Goal: Transaction & Acquisition: Purchase product/service

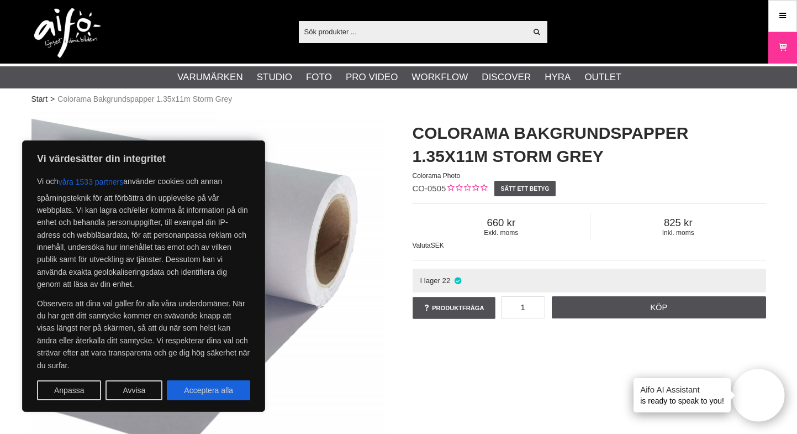
click at [212, 390] on button "Acceptera alla" at bounding box center [208, 390] width 83 height 20
checkbox input "true"
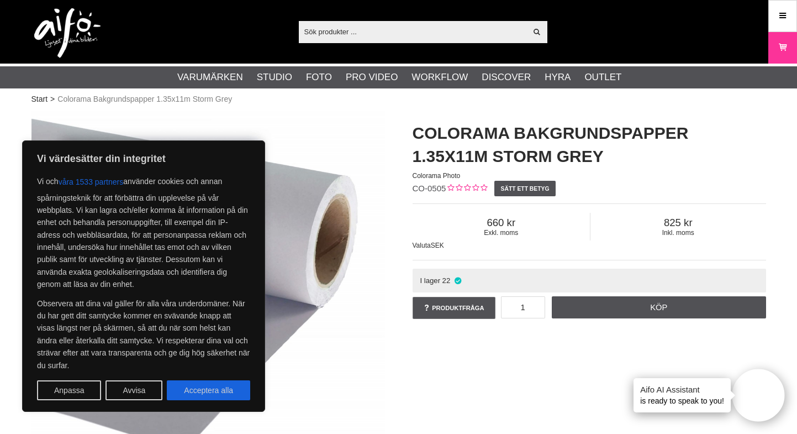
checkbox input "true"
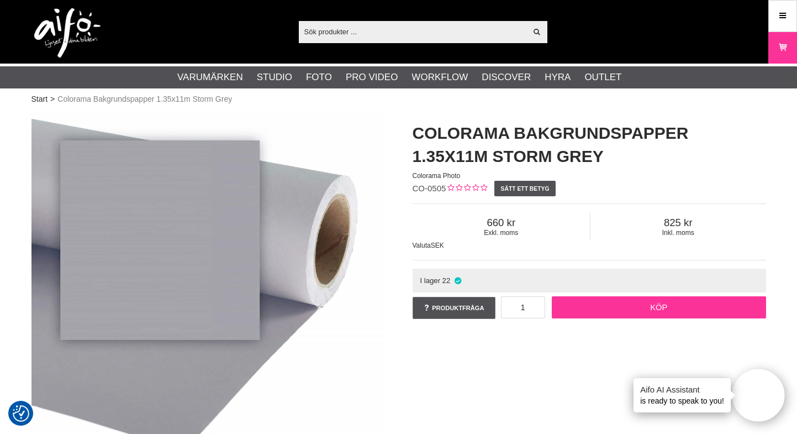
click at [603, 308] on link "Köp" at bounding box center [659, 307] width 214 height 22
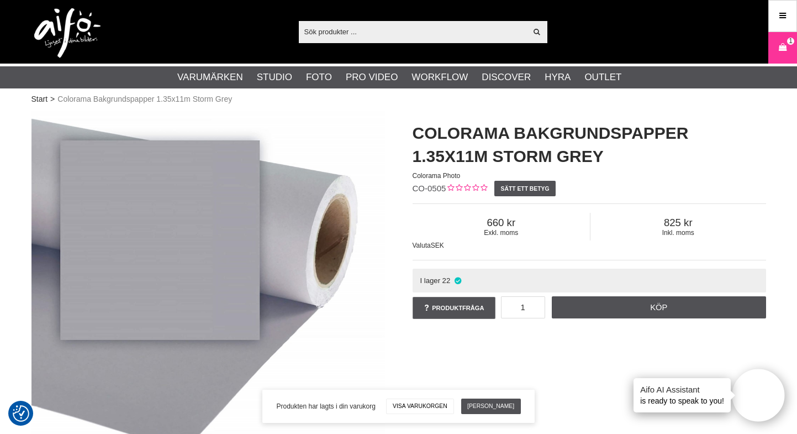
click at [778, 45] on icon at bounding box center [782, 47] width 11 height 12
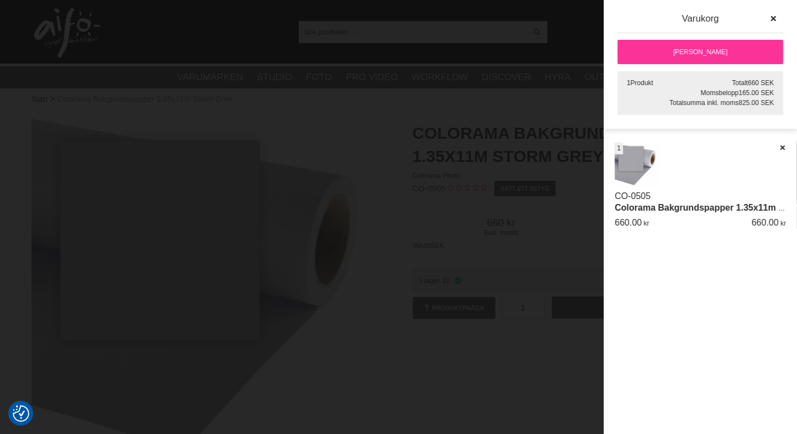
click at [686, 52] on link "[PERSON_NAME]" at bounding box center [700, 52] width 166 height 24
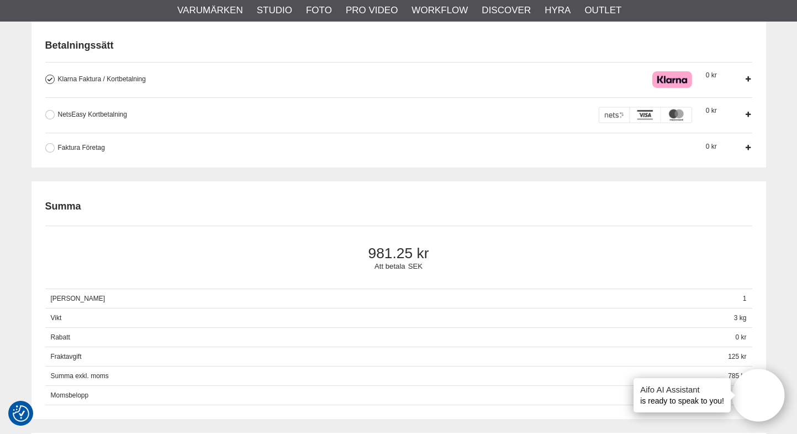
scroll to position [522, 0]
